Goal: Task Accomplishment & Management: Use online tool/utility

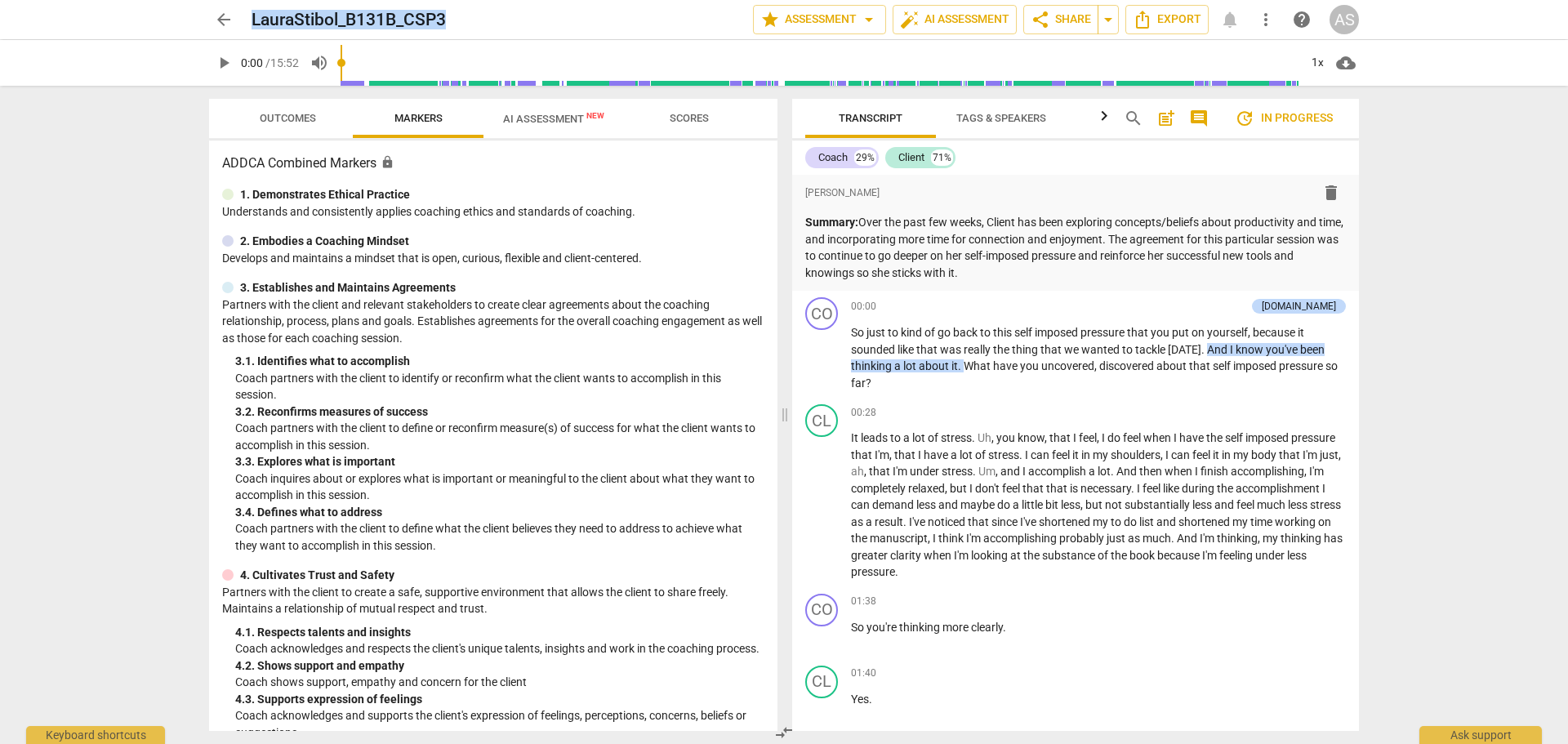
click at [227, 15] on span "arrow_back" at bounding box center [224, 19] width 19 height 19
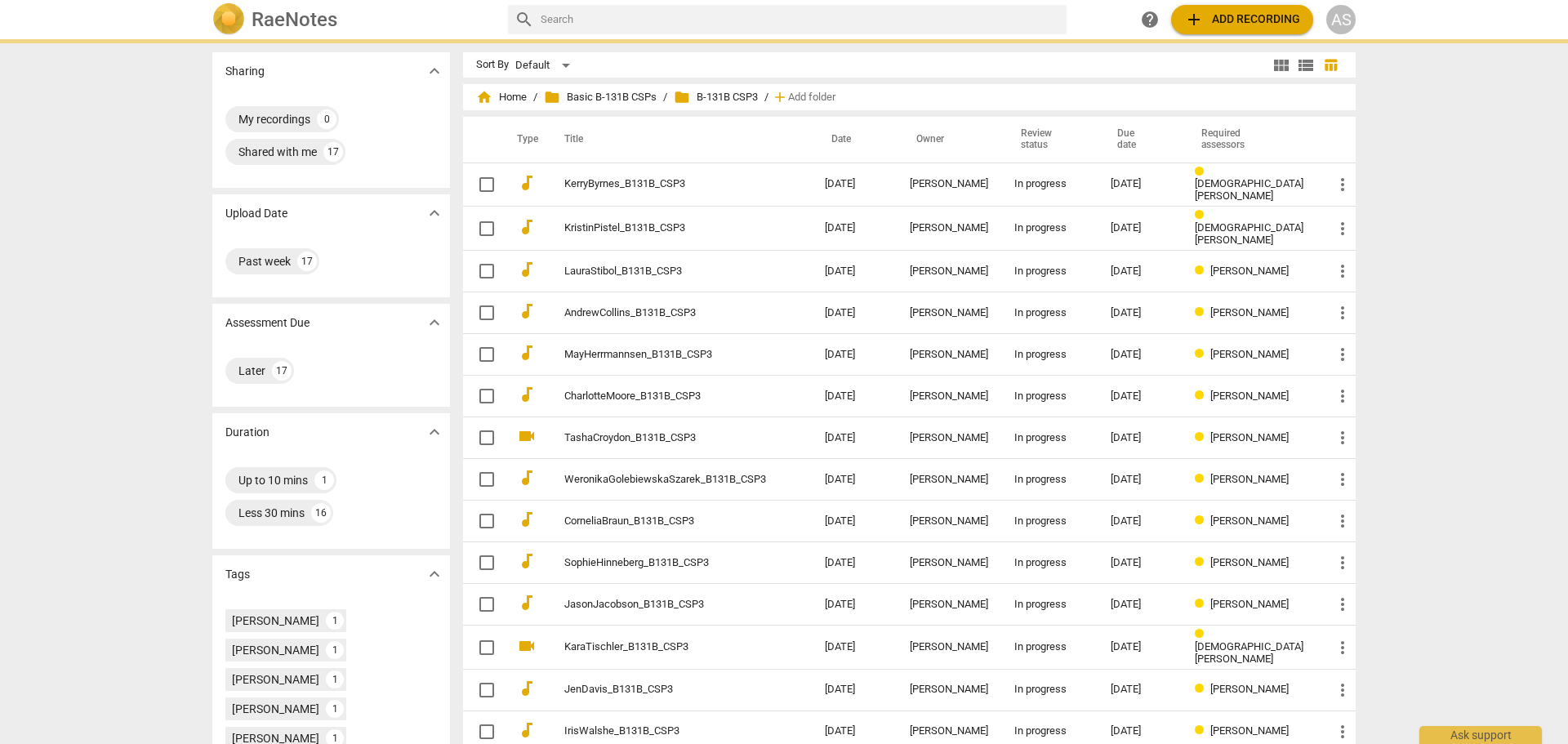
click at [307, 21] on h2 "RaeNotes" at bounding box center [294, 19] width 86 height 23
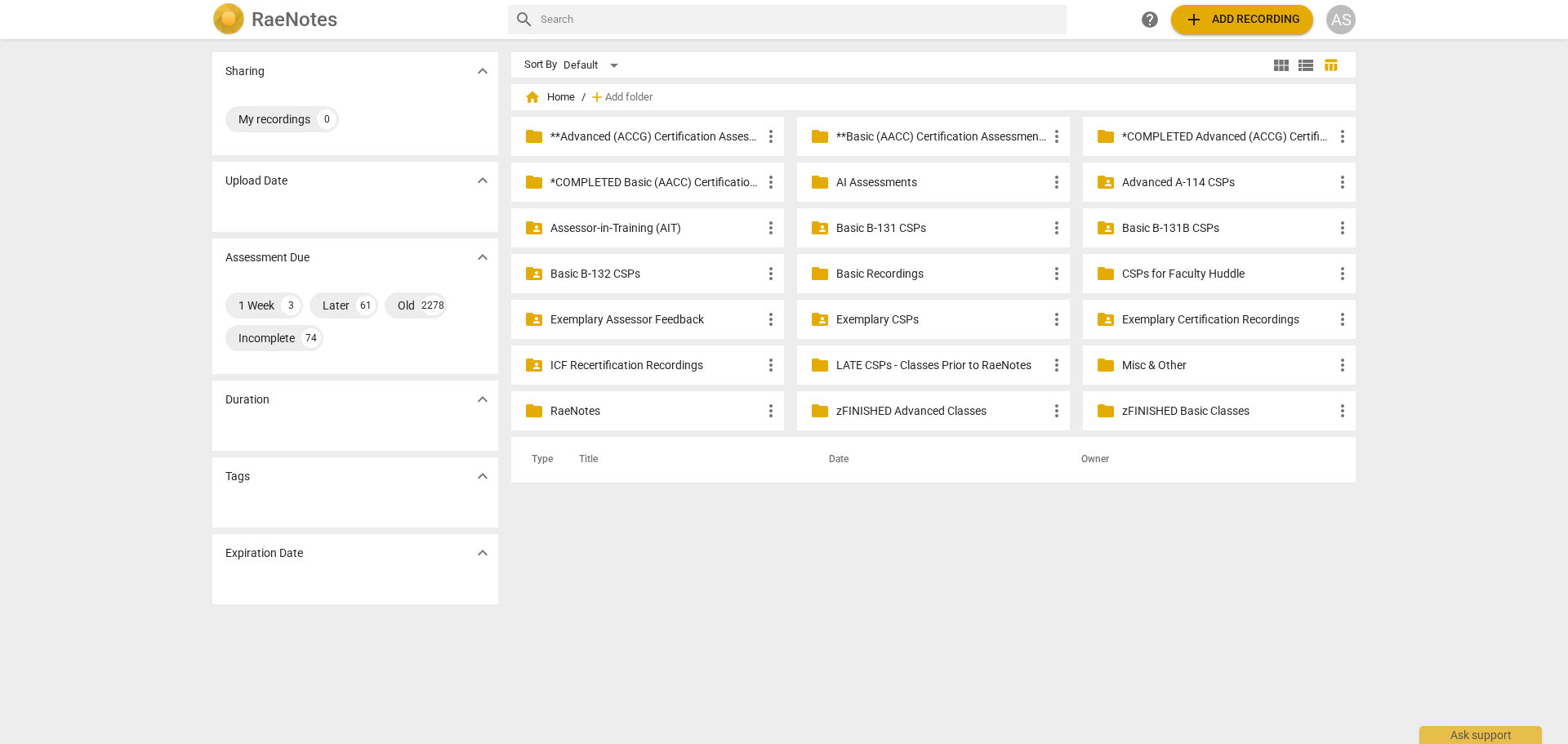
click at [1162, 188] on p "Advanced A-114 CSPs" at bounding box center [1228, 183] width 211 height 17
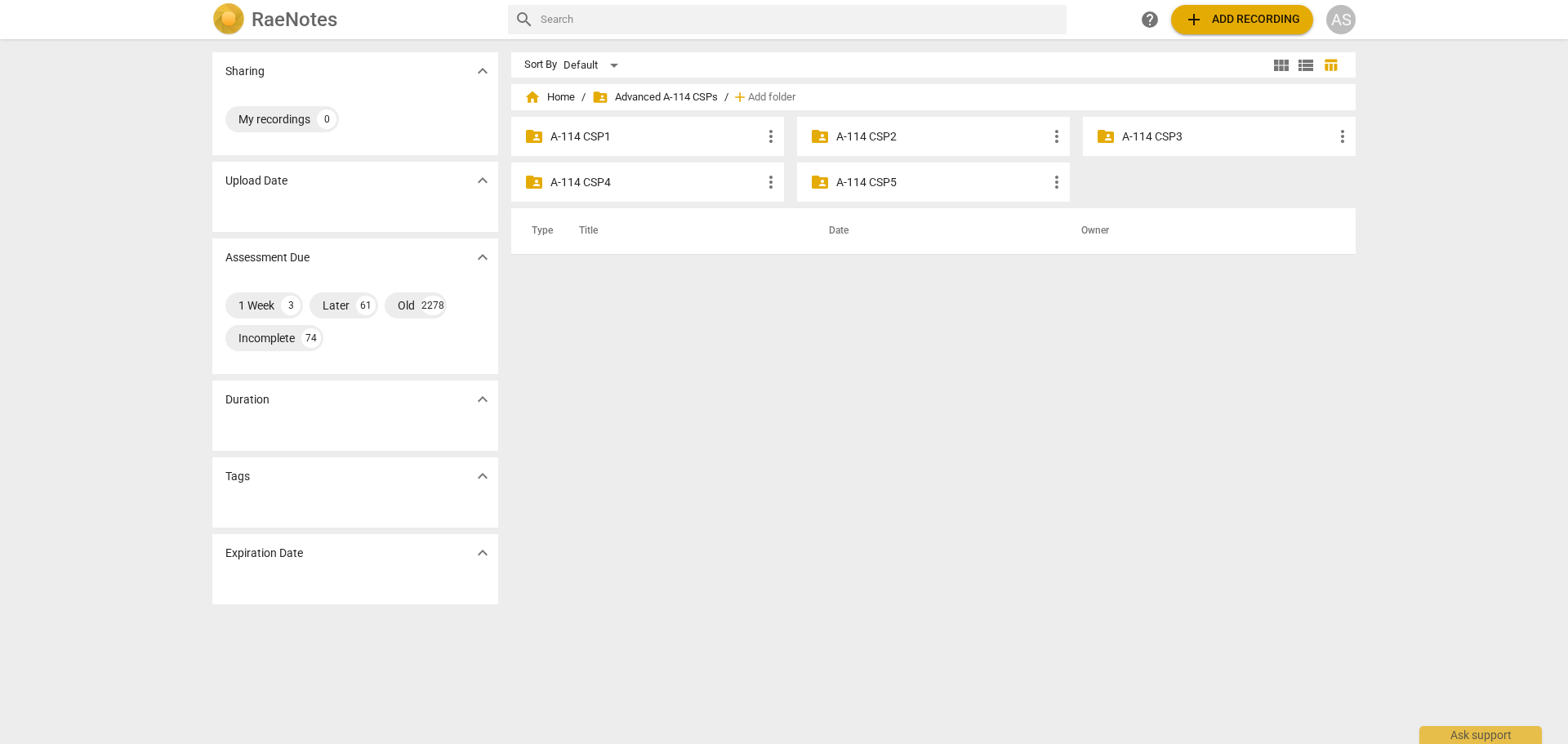
click at [1144, 145] on div "folder_shared A-114 CSP3 more_vert" at bounding box center [1219, 136] width 272 height 40
click at [1147, 136] on p "A-114 CSP3" at bounding box center [1228, 137] width 211 height 17
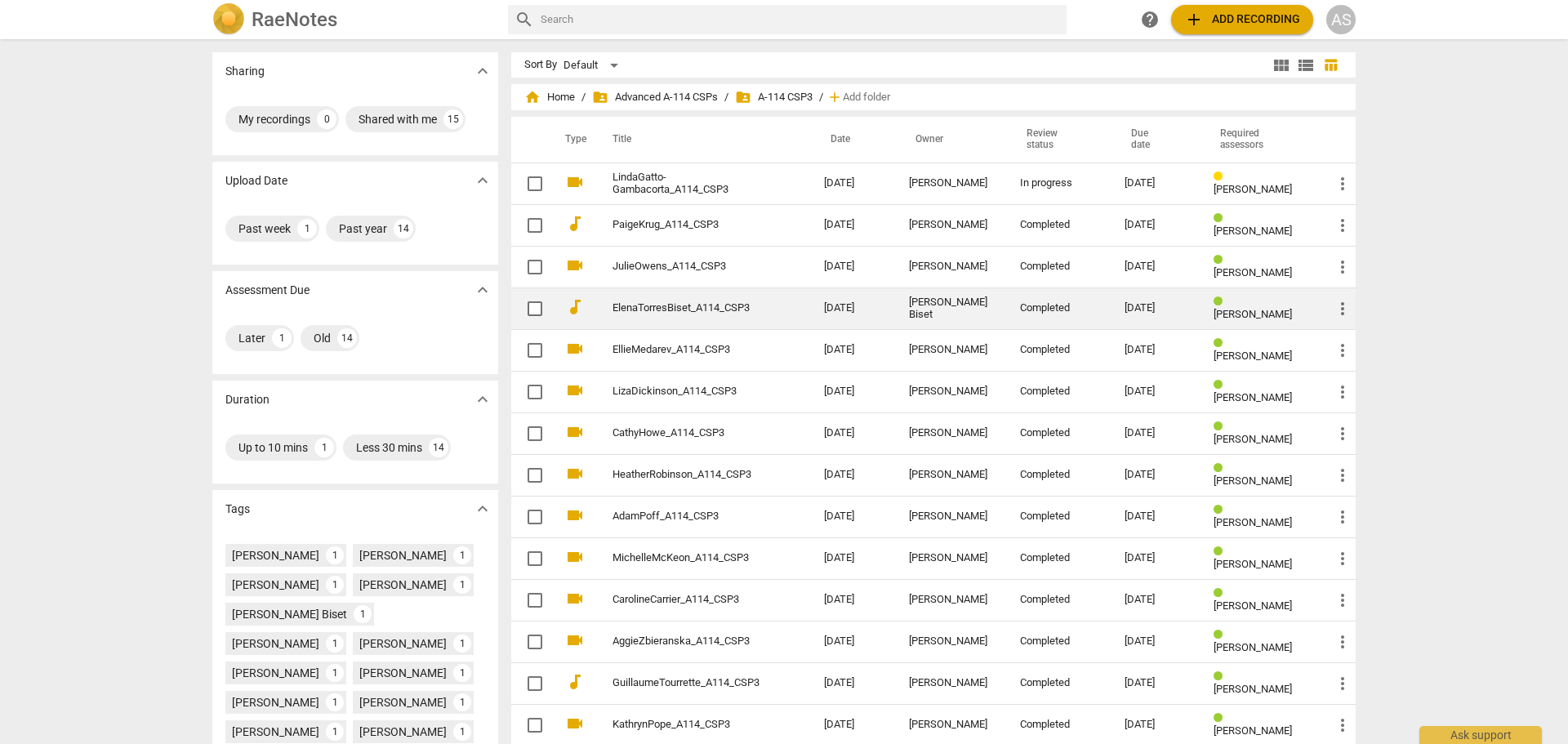
click at [742, 317] on td "ElenaTorresBiset_A114_CSP3" at bounding box center [702, 308] width 218 height 42
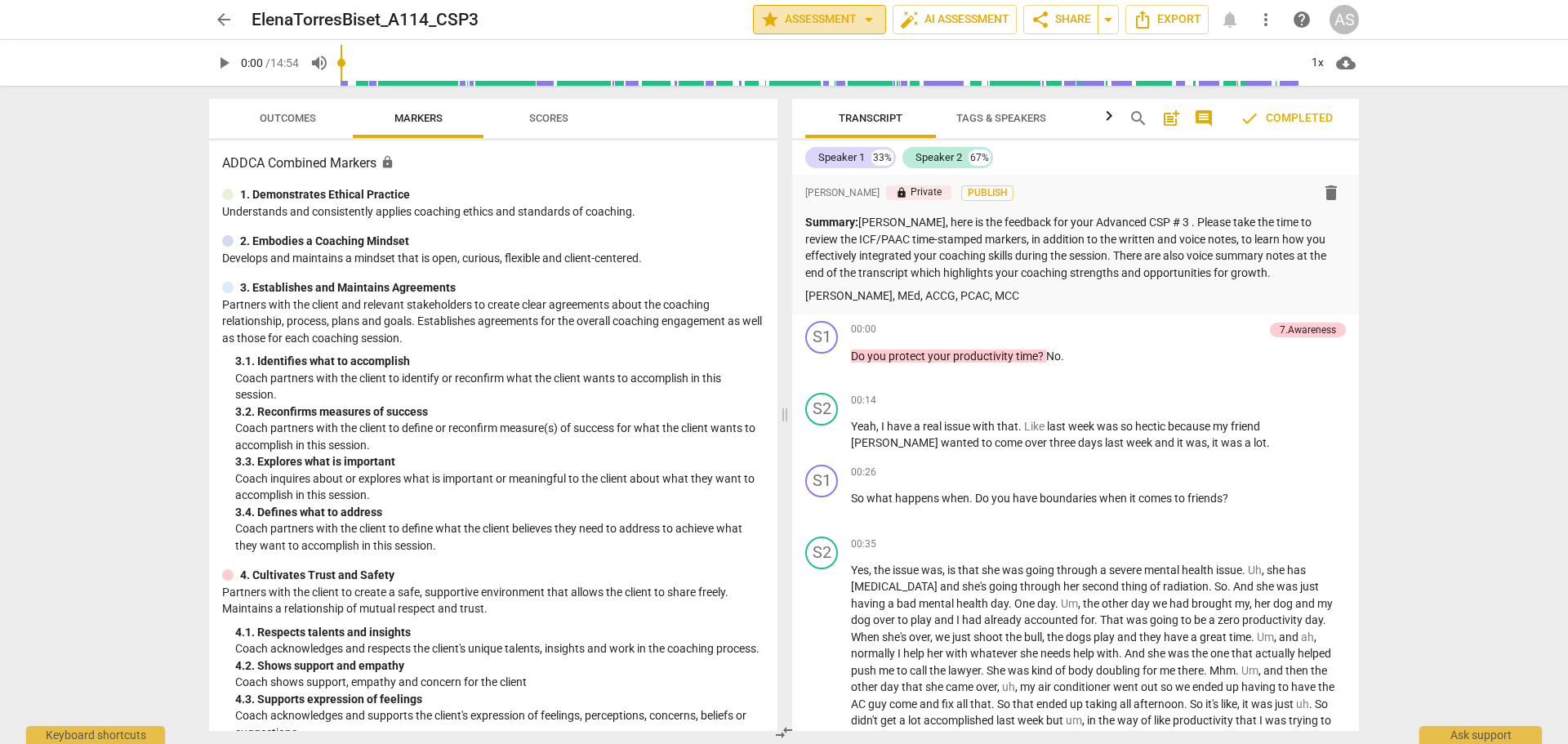
click at [795, 21] on span "star Assessment arrow_drop_down" at bounding box center [819, 19] width 119 height 19
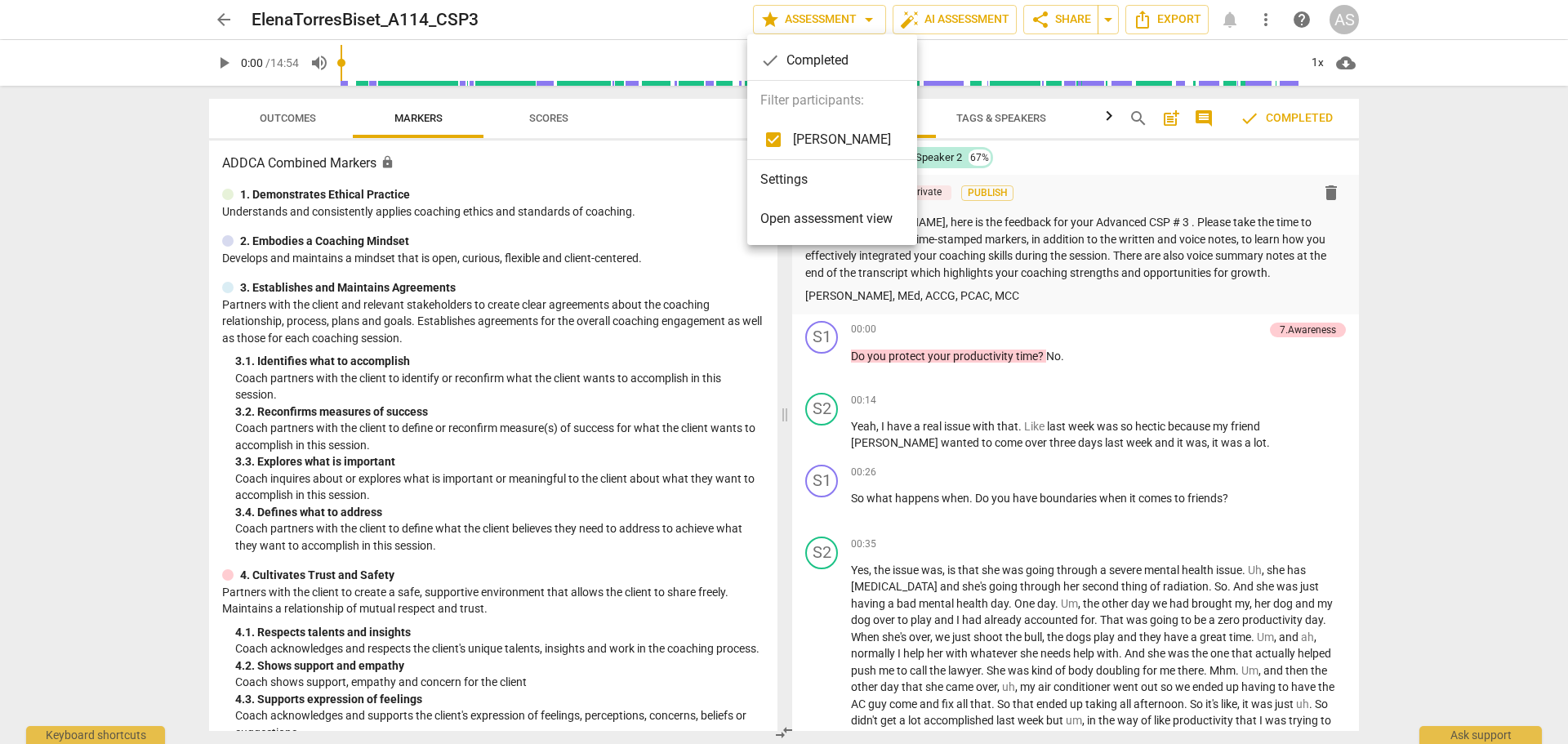
click at [1484, 241] on div at bounding box center [784, 372] width 1568 height 744
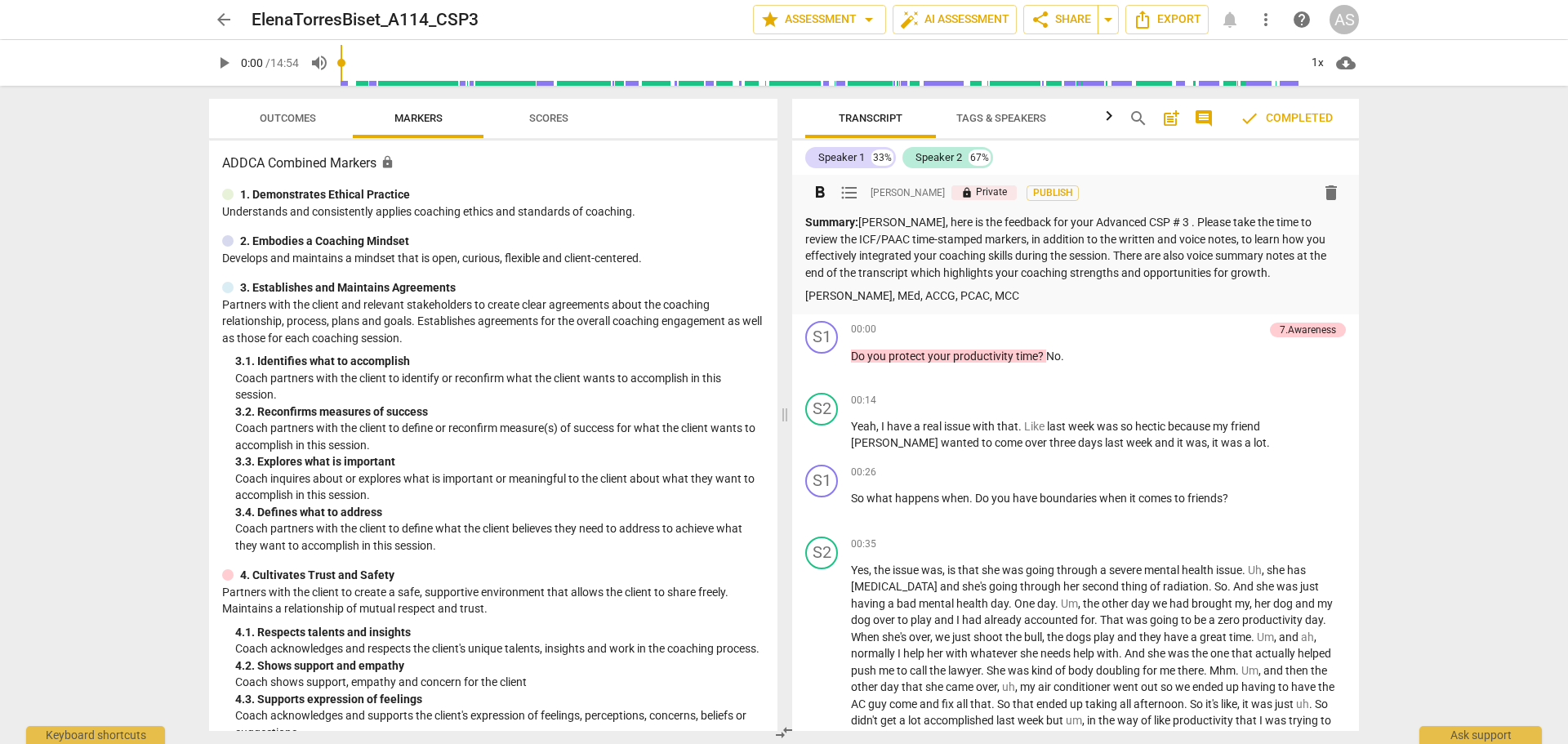
click at [1053, 196] on span "Publish" at bounding box center [1052, 193] width 24 height 14
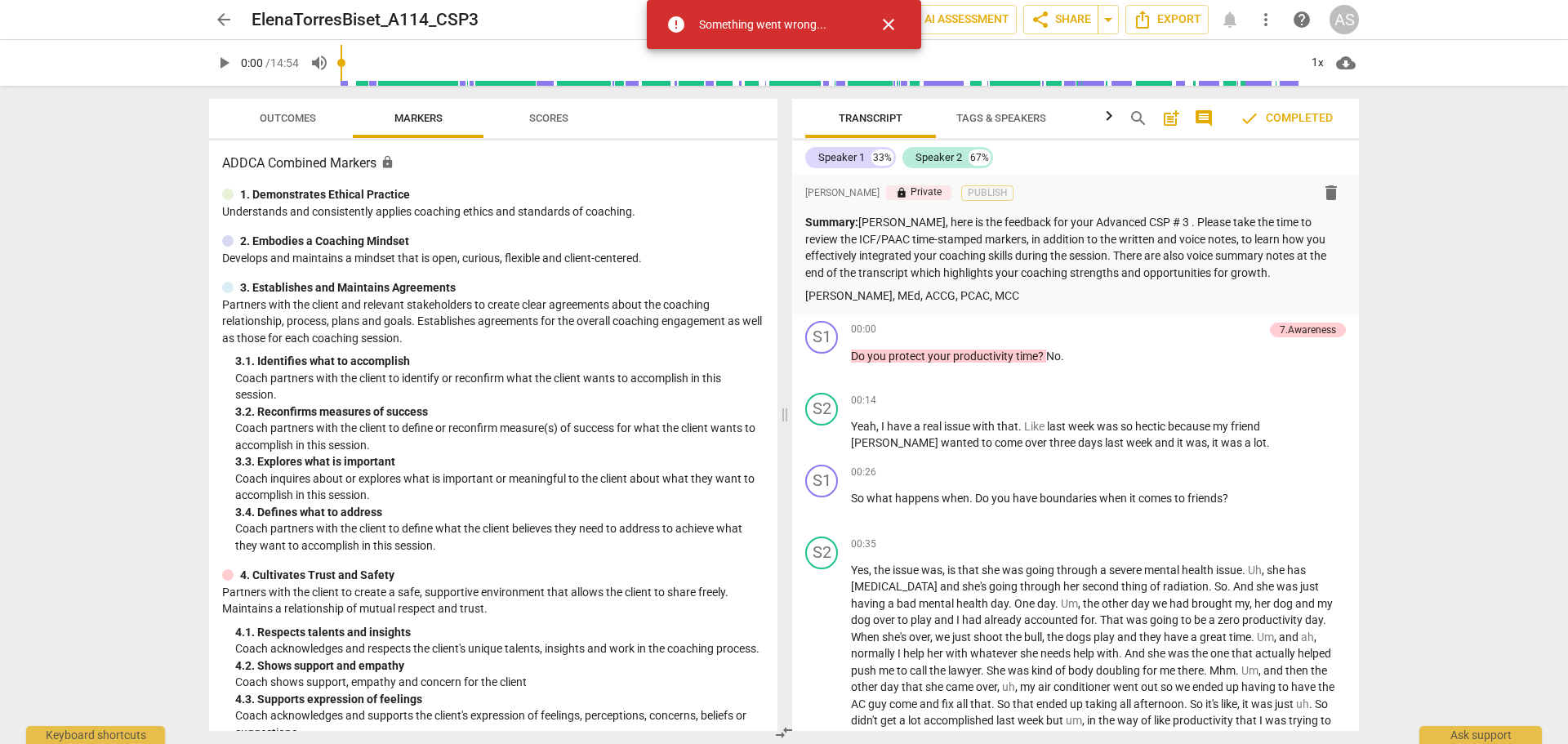
click at [897, 28] on span "close" at bounding box center [889, 24] width 19 height 19
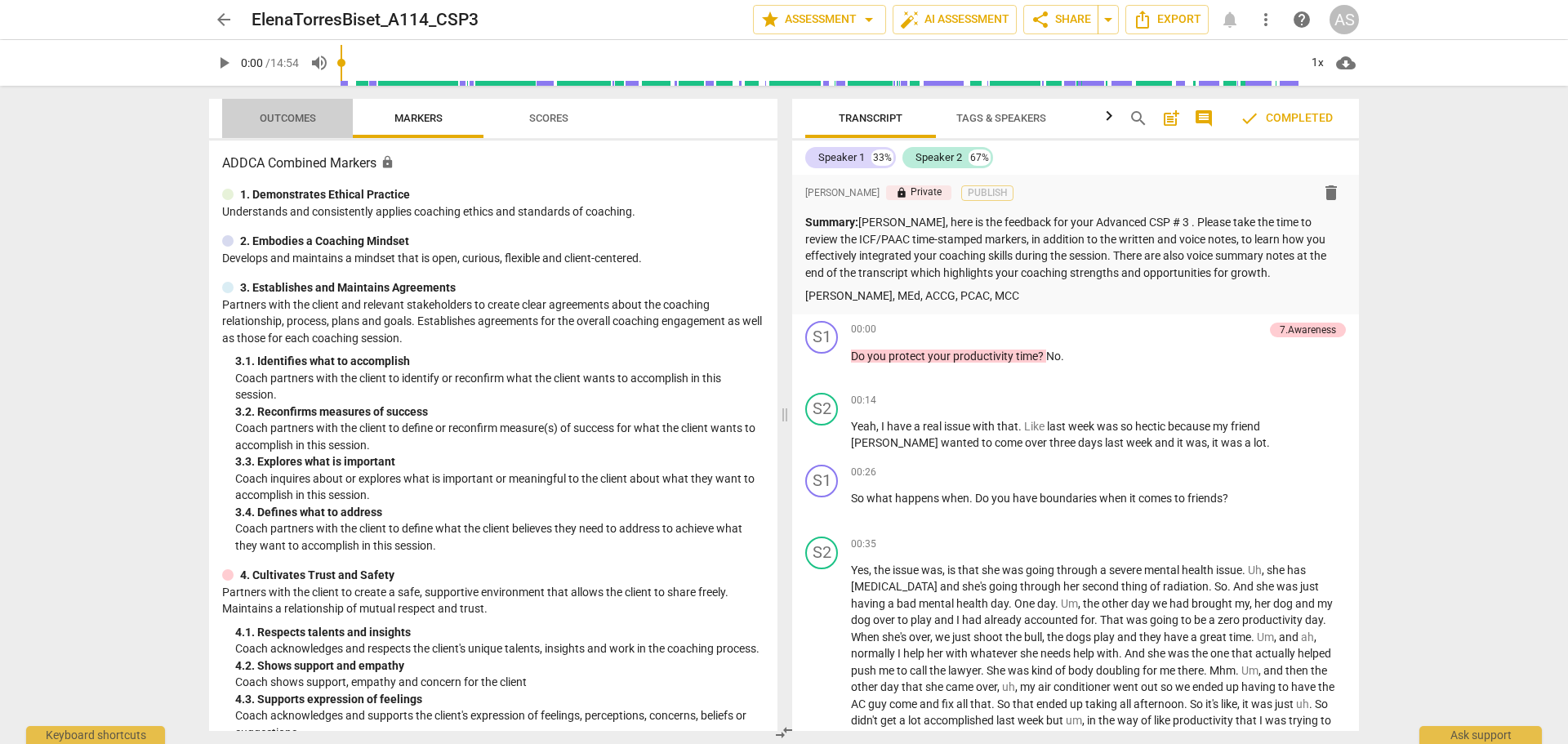
click at [325, 126] on span "Outcomes" at bounding box center [288, 119] width 96 height 22
